Goal: Task Accomplishment & Management: Complete application form

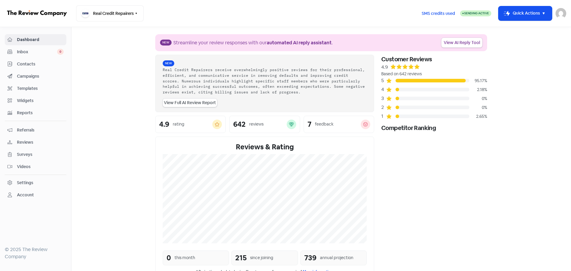
click at [533, 14] on button "Icon For Thunder-move Quick Actions" at bounding box center [525, 13] width 54 height 14
click at [511, 30] on button "Add new contact" at bounding box center [521, 29] width 62 height 12
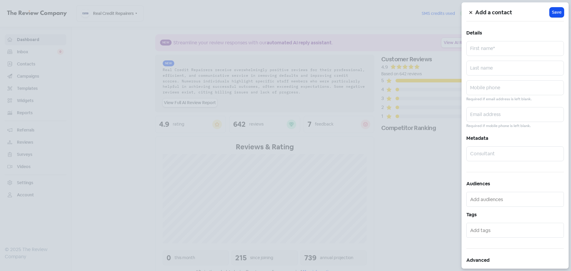
click at [505, 56] on div "Add a contact Icon For Loading Save Details First name* Last name Mobile phone …" at bounding box center [514, 135] width 107 height 266
click at [500, 45] on input "text" at bounding box center [515, 48] width 98 height 15
paste input "[PERSON_NAME]"
click at [498, 51] on input "[PERSON_NAME]" at bounding box center [515, 48] width 98 height 15
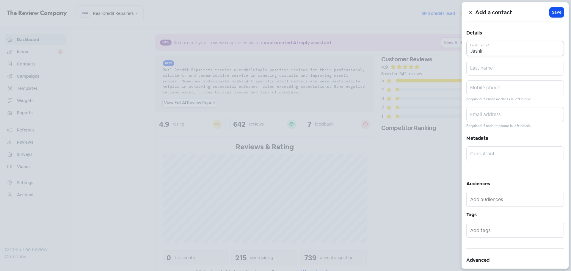
type input "Jashir"
paste input "[PERSON_NAME]"
type input "[PERSON_NAME]"
paste input "0421786932"
type input "0421786932"
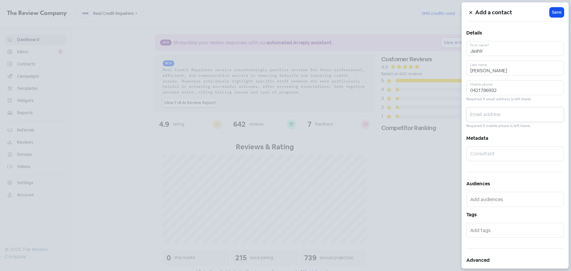
paste input "[EMAIL_ADDRESS][DOMAIN_NAME]"
type input "[EMAIL_ADDRESS][DOMAIN_NAME]"
click at [549, 12] on button "Icon For Loading Save" at bounding box center [556, 12] width 14 height 10
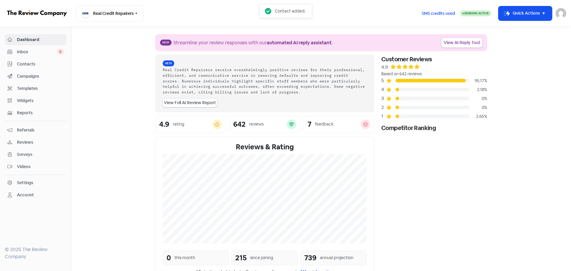
click at [526, 96] on section "New Streamline your review responses with our automated AI reply assistant . Vi…" at bounding box center [320, 199] width 499 height 344
